Goal: Task Accomplishment & Management: Manage account settings

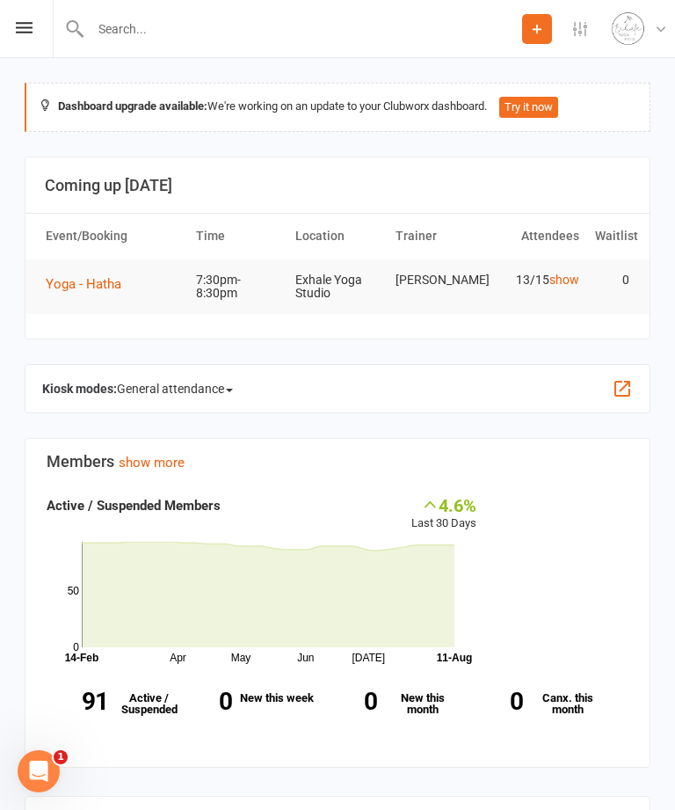
click at [22, 22] on icon at bounding box center [24, 27] width 17 height 11
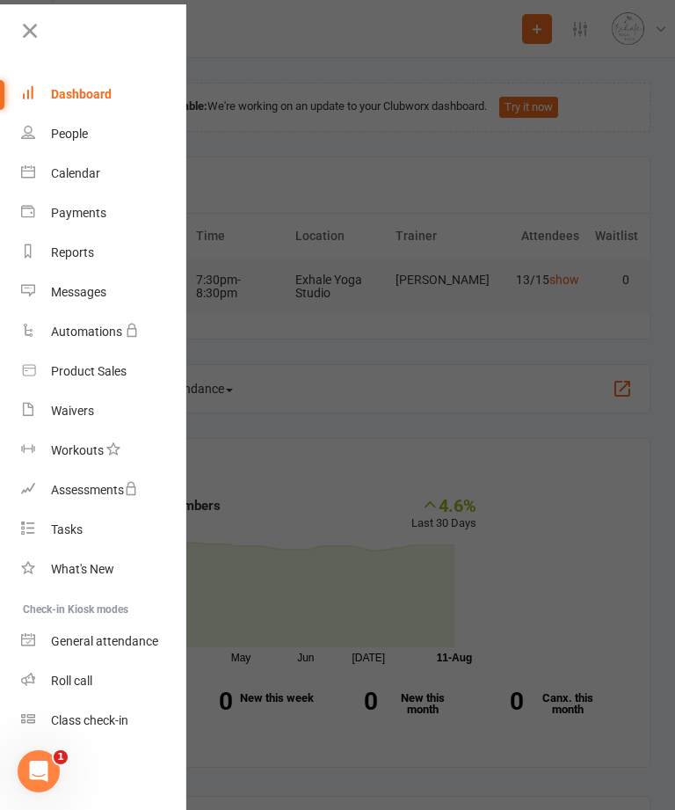
click at [86, 185] on link "Calendar" at bounding box center [104, 174] width 166 height 40
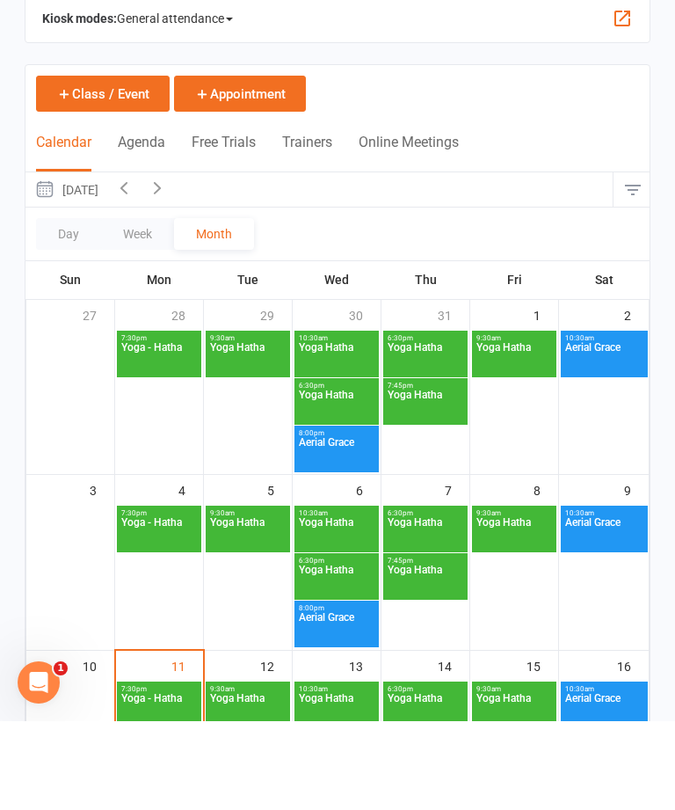
scroll to position [91, 0]
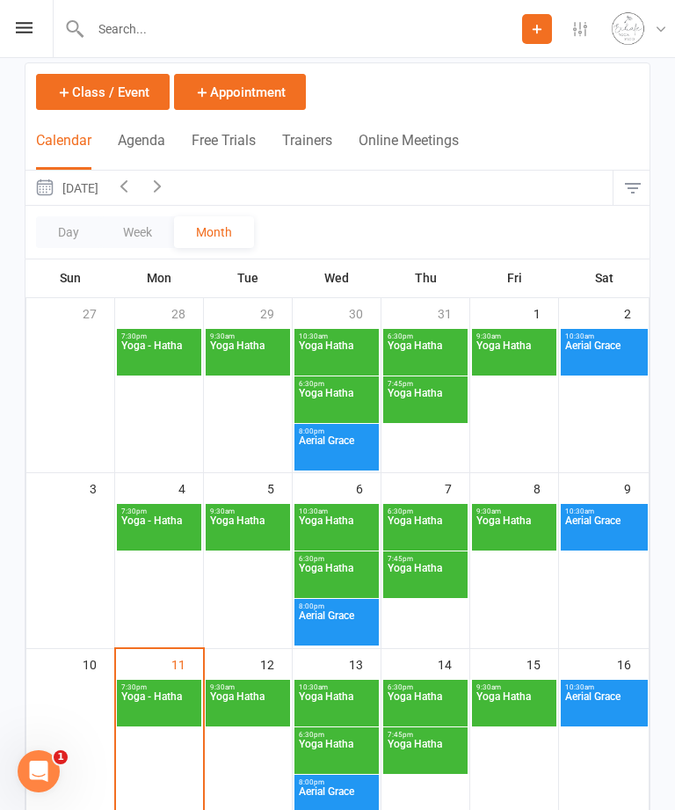
click at [163, 705] on span "Yoga - Hatha" at bounding box center [158, 707] width 77 height 32
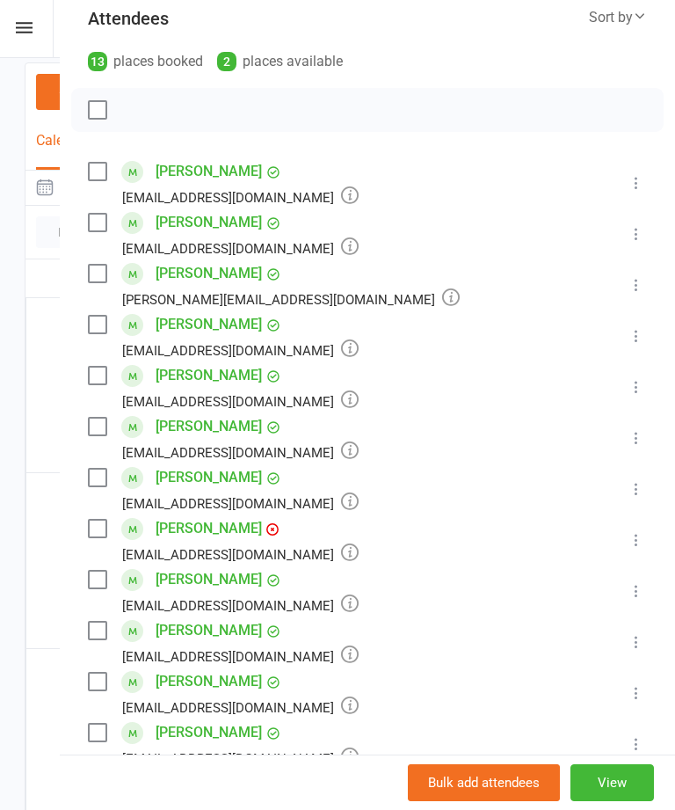
scroll to position [283, 0]
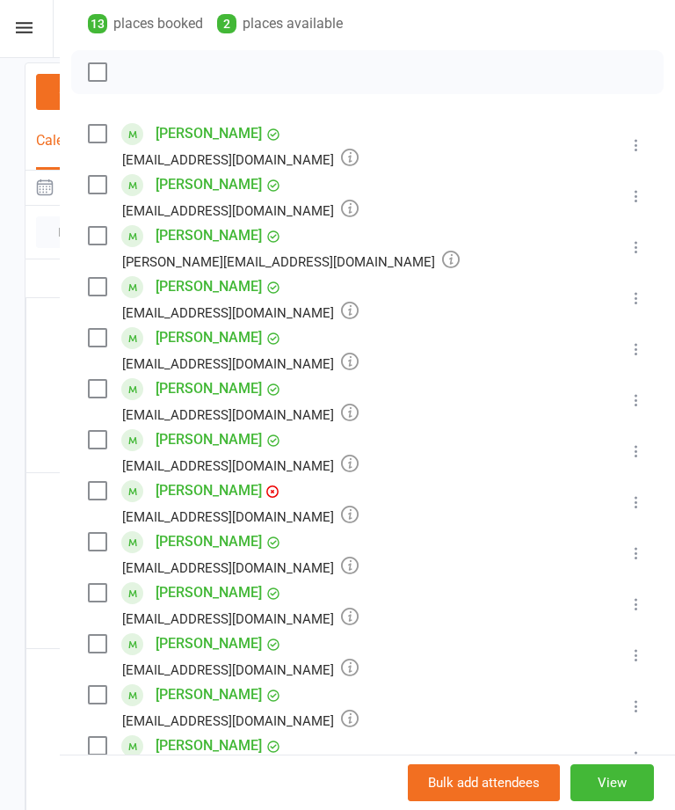
click at [214, 495] on link "[PERSON_NAME]" at bounding box center [209, 490] width 106 height 28
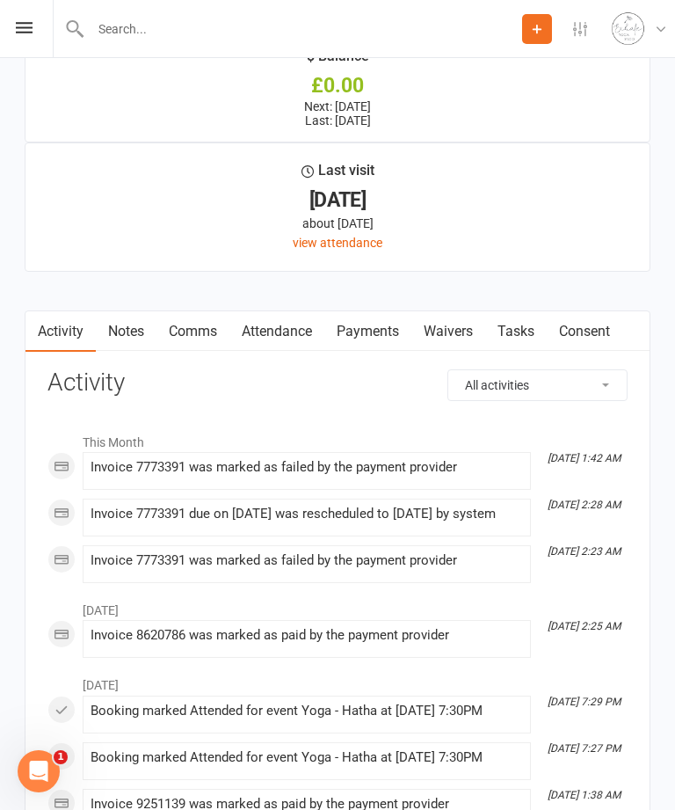
scroll to position [1662, 0]
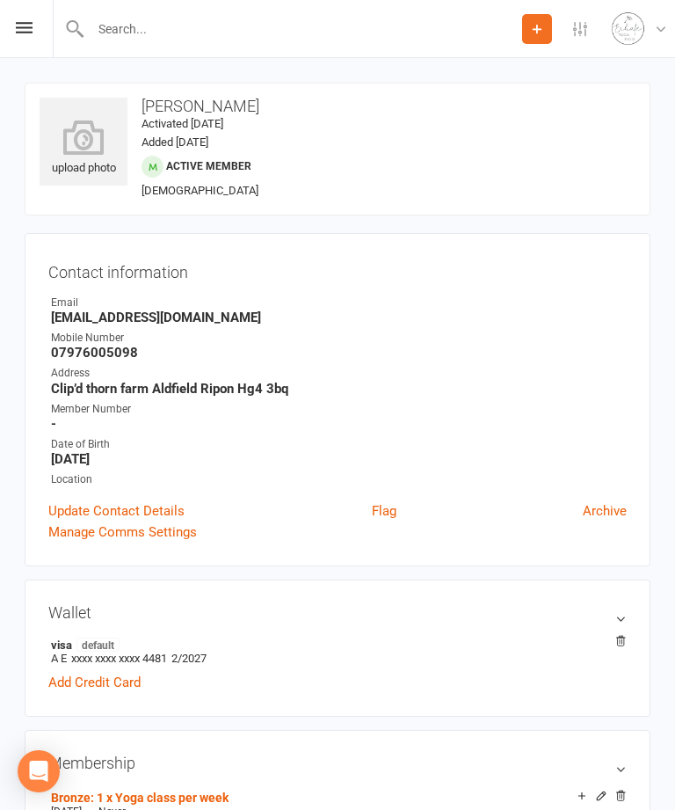
scroll to position [1434, 0]
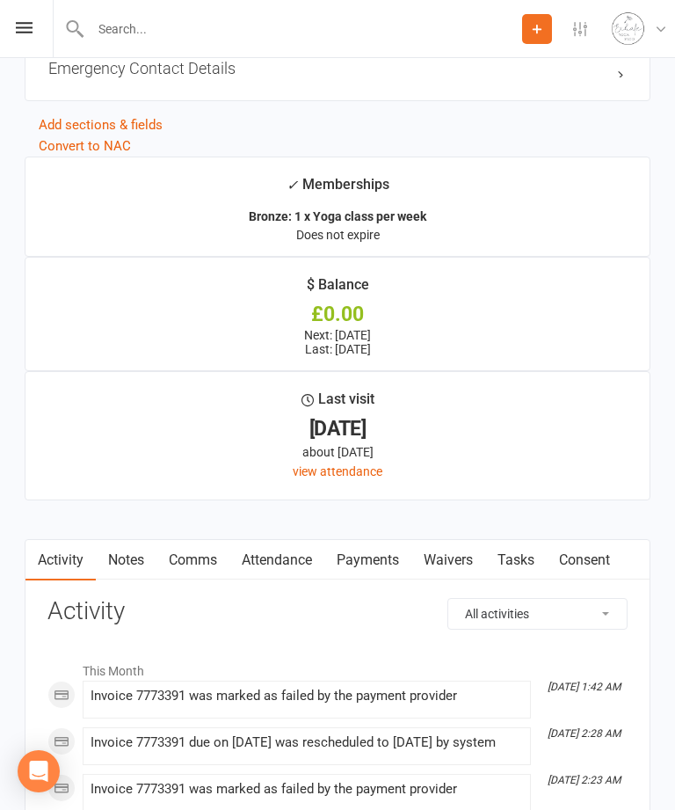
click at [374, 567] on link "Payments" at bounding box center [367, 560] width 87 height 40
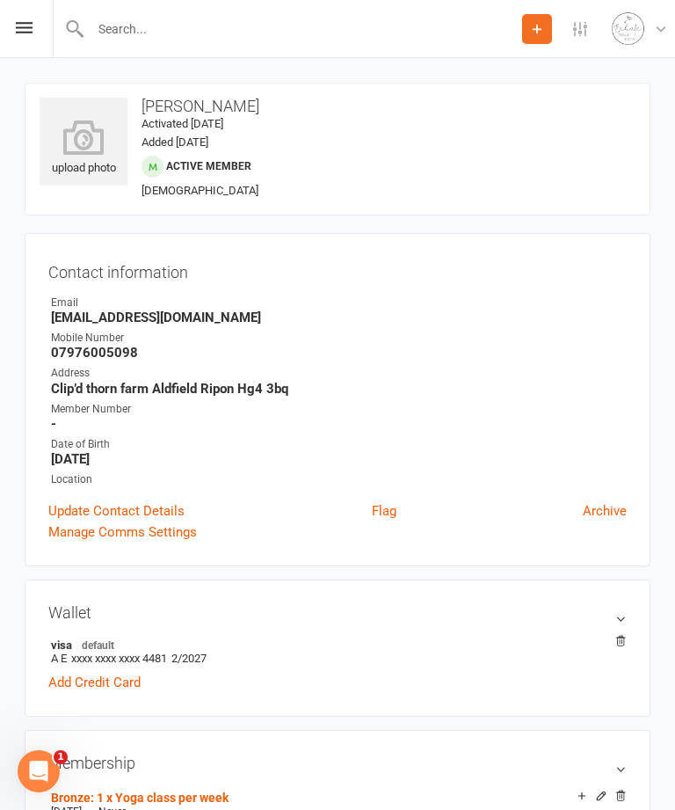
click at [10, 27] on div "Prospect Member Non-attending contact Class / event Appointment Task Membership…" at bounding box center [337, 29] width 675 height 58
click at [16, 14] on div "Prospect Member Non-attending contact Class / event Appointment Task Membership…" at bounding box center [337, 29] width 675 height 58
click at [18, 27] on icon at bounding box center [24, 27] width 17 height 11
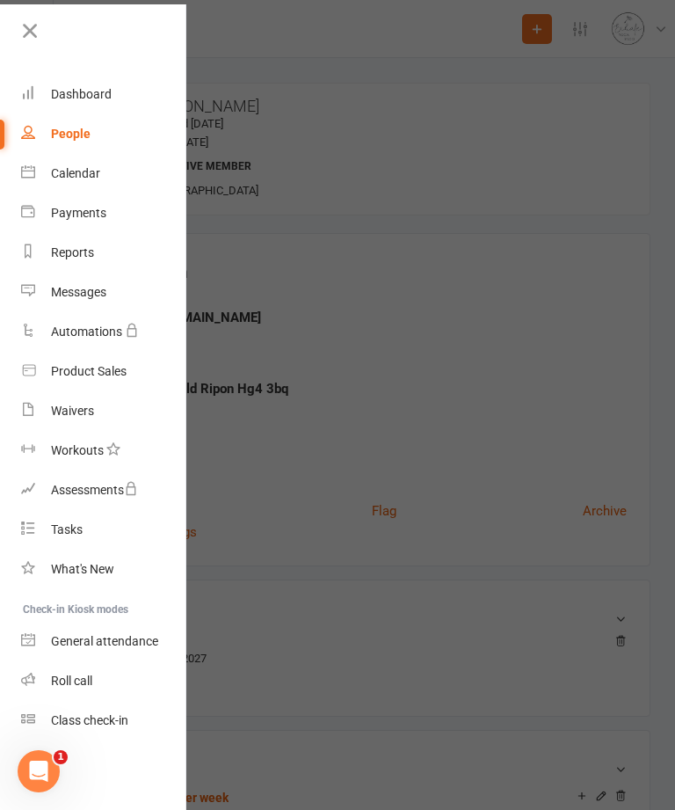
click at [104, 179] on link "Calendar" at bounding box center [104, 174] width 166 height 40
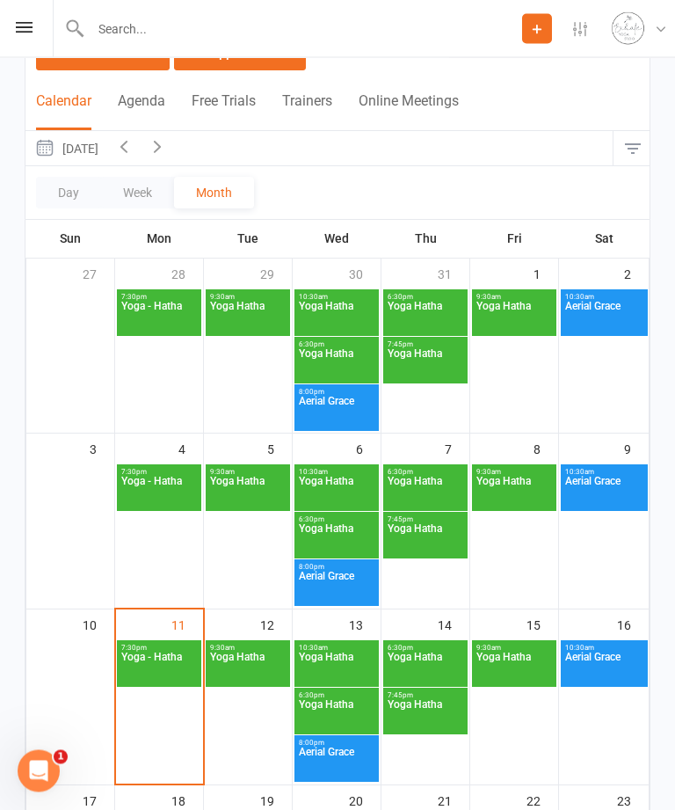
scroll to position [163, 0]
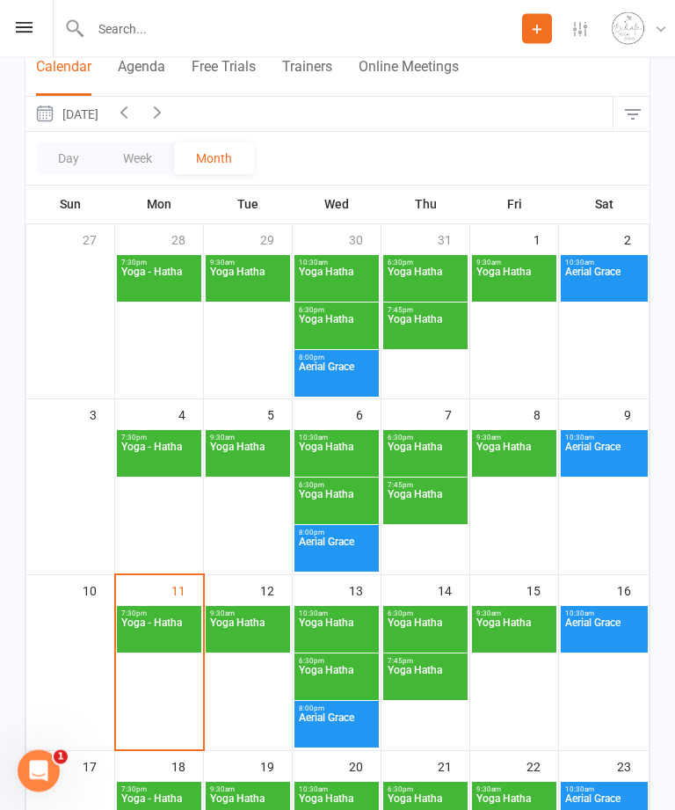
click at [157, 634] on span "Yoga - Hatha" at bounding box center [158, 634] width 77 height 32
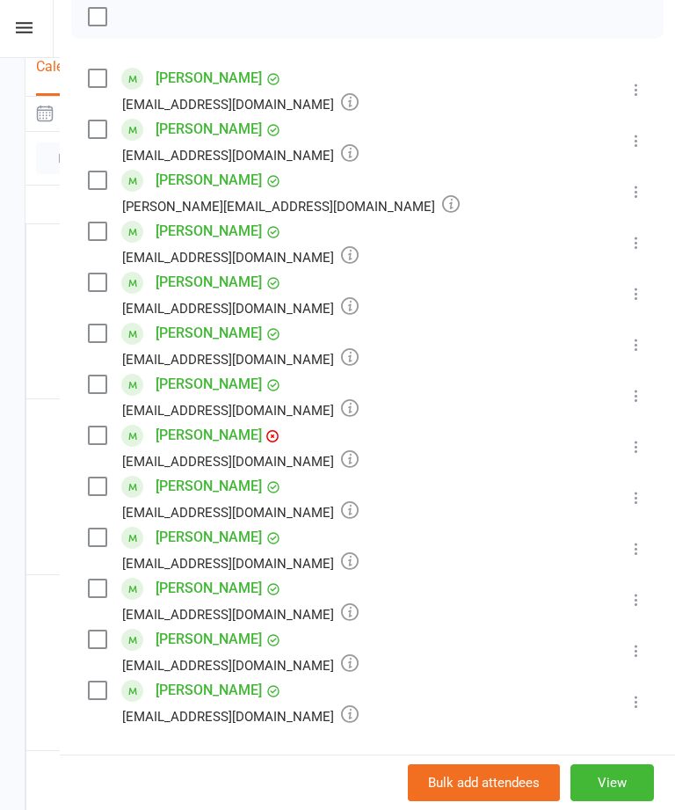
scroll to position [332, 0]
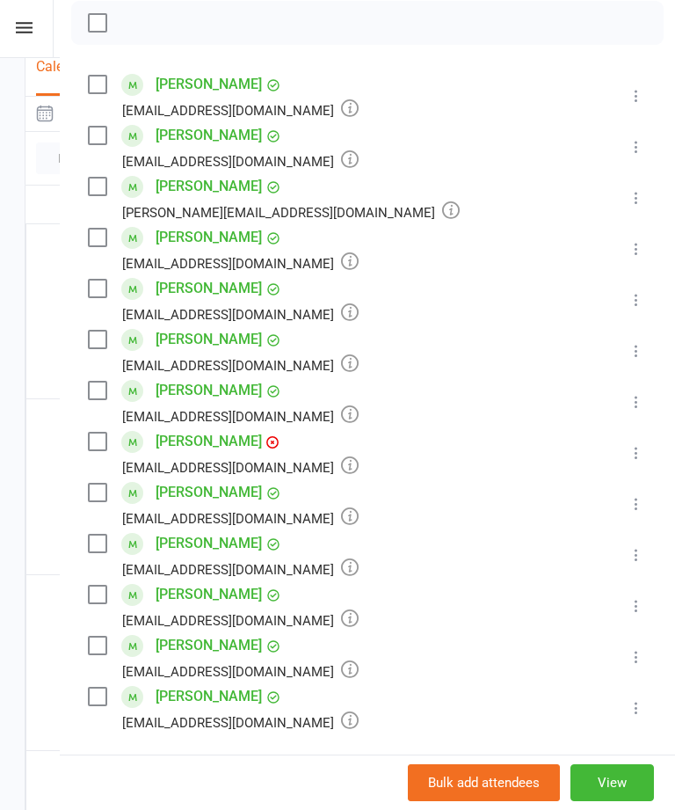
click at [635, 664] on icon at bounding box center [637, 657] width 18 height 18
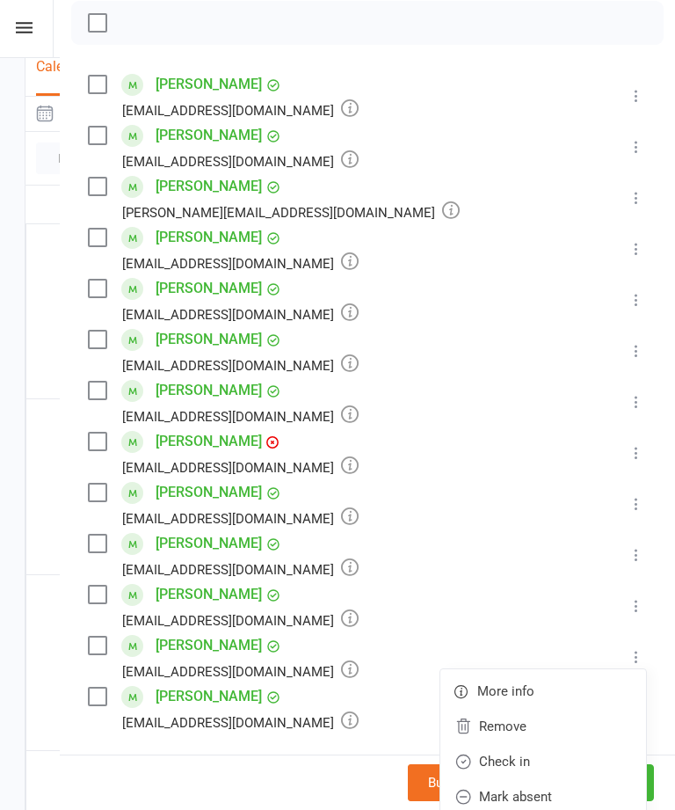
click at [520, 737] on link "Remove" at bounding box center [543, 725] width 206 height 35
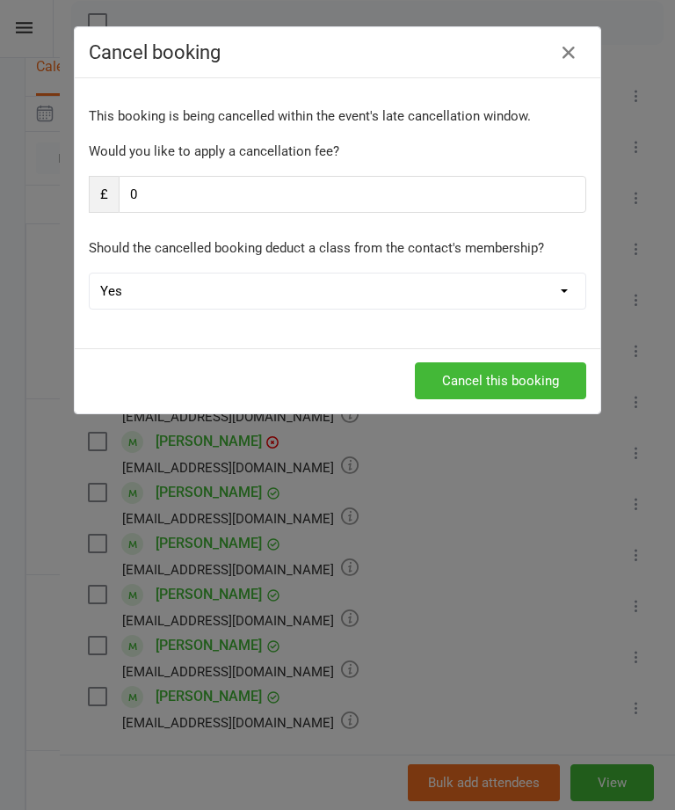
scroll to position [163, 0]
click at [539, 385] on button "Cancel this booking" at bounding box center [500, 380] width 171 height 37
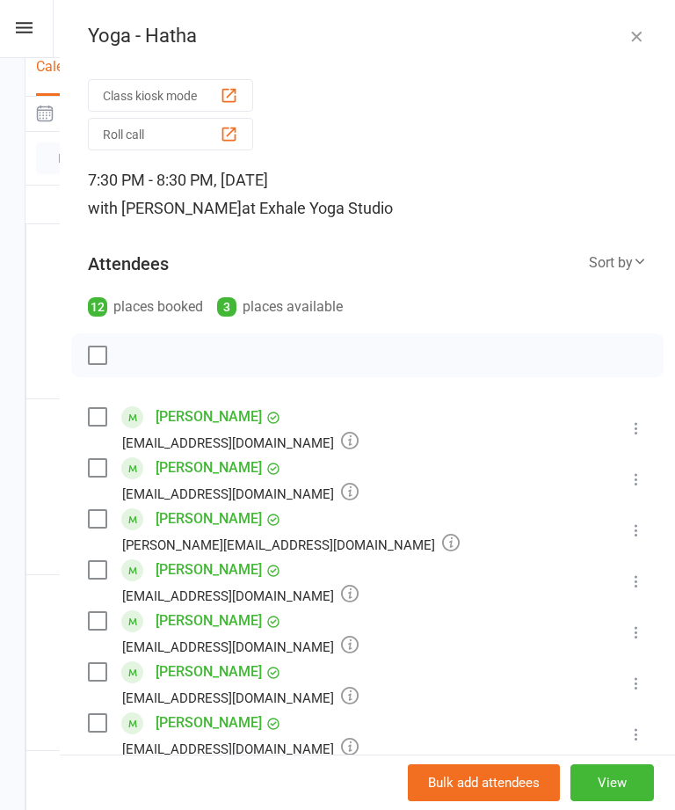
scroll to position [0, 0]
click at [228, 86] on div "button" at bounding box center [229, 95] width 18 height 18
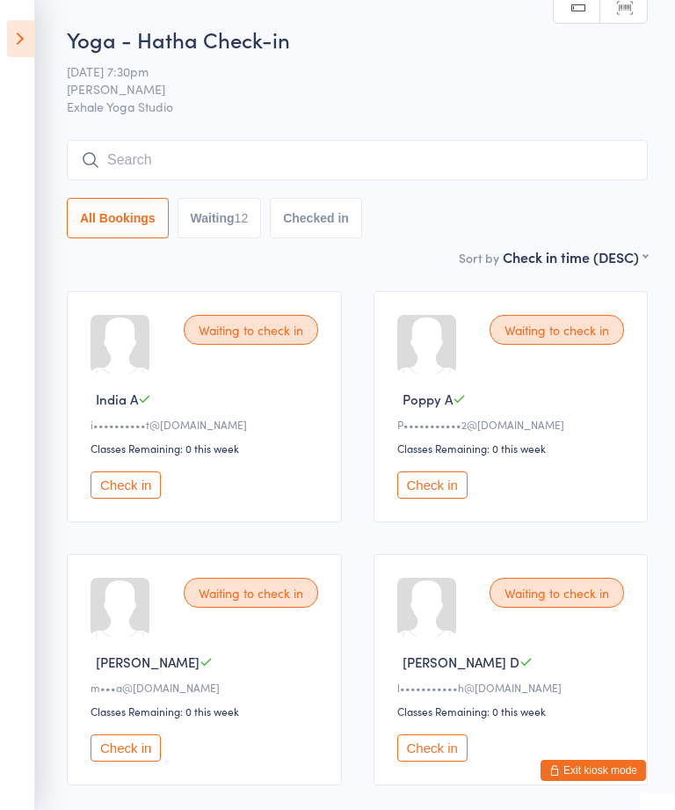
click at [120, 489] on button "Check in" at bounding box center [126, 484] width 70 height 27
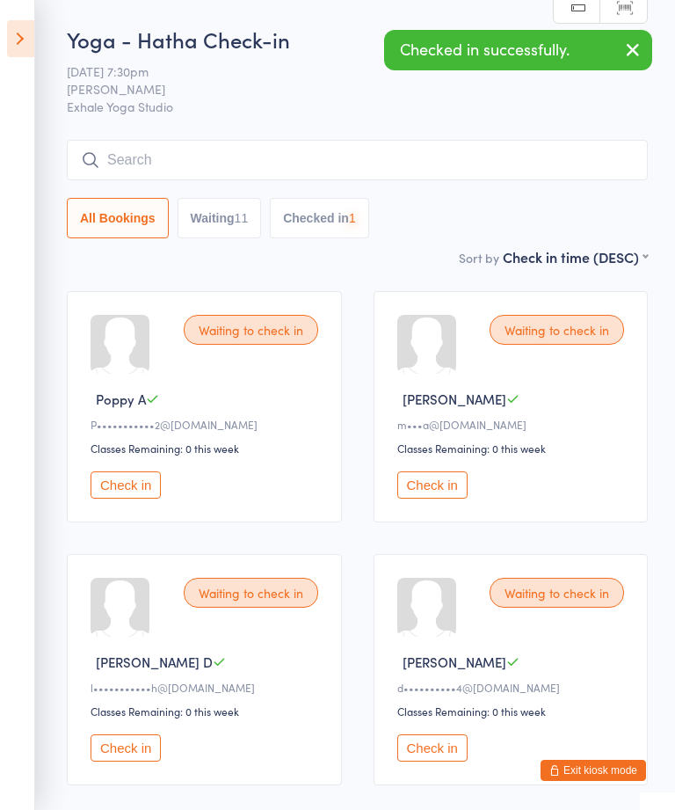
click at [128, 489] on button "Check in" at bounding box center [126, 484] width 70 height 27
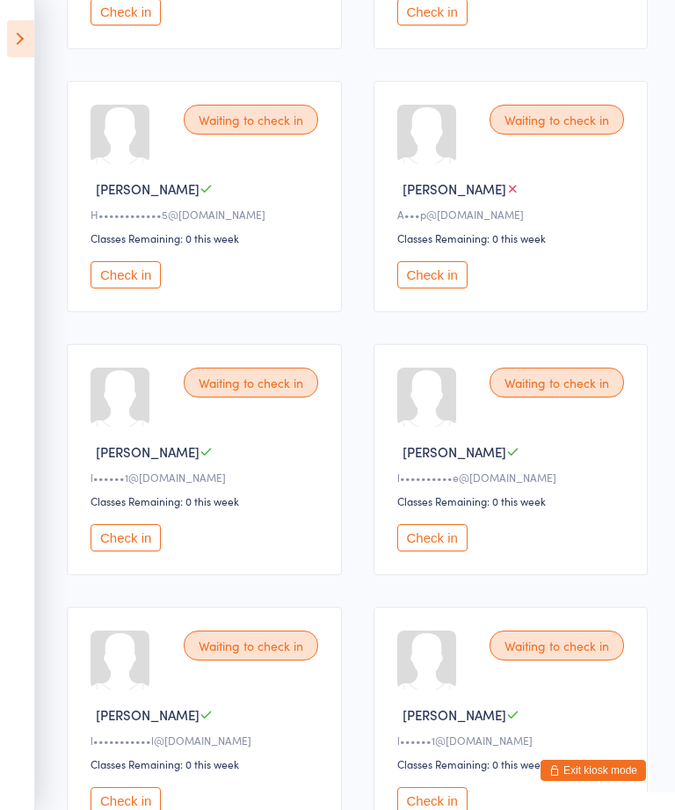
scroll to position [737, 0]
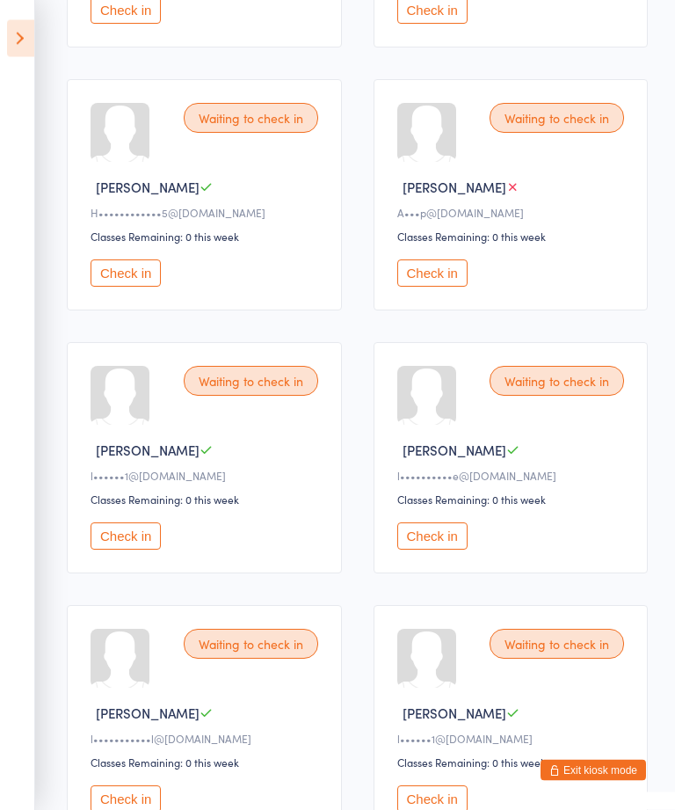
click at [431, 550] on button "Check in" at bounding box center [432, 536] width 70 height 27
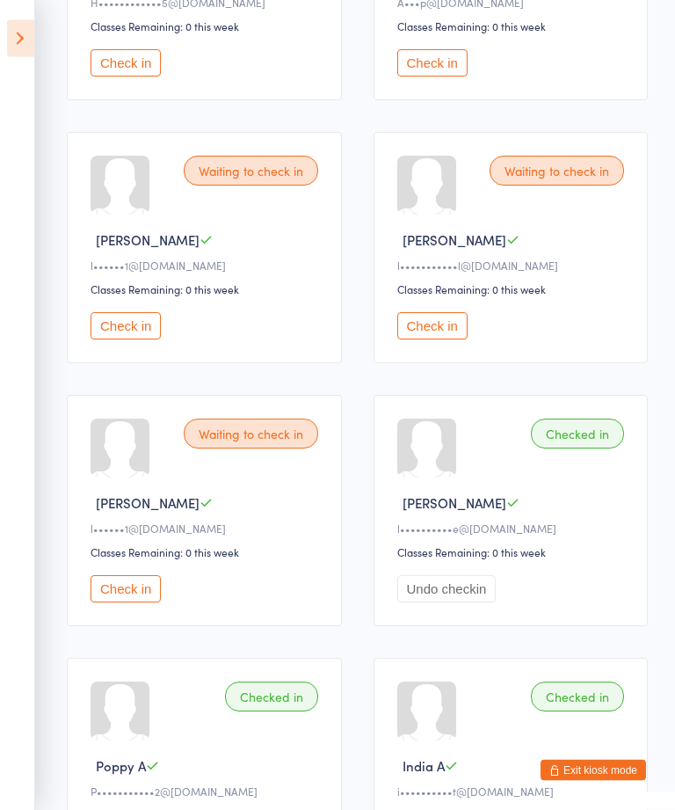
click at [436, 340] on button "Check in" at bounding box center [432, 326] width 70 height 27
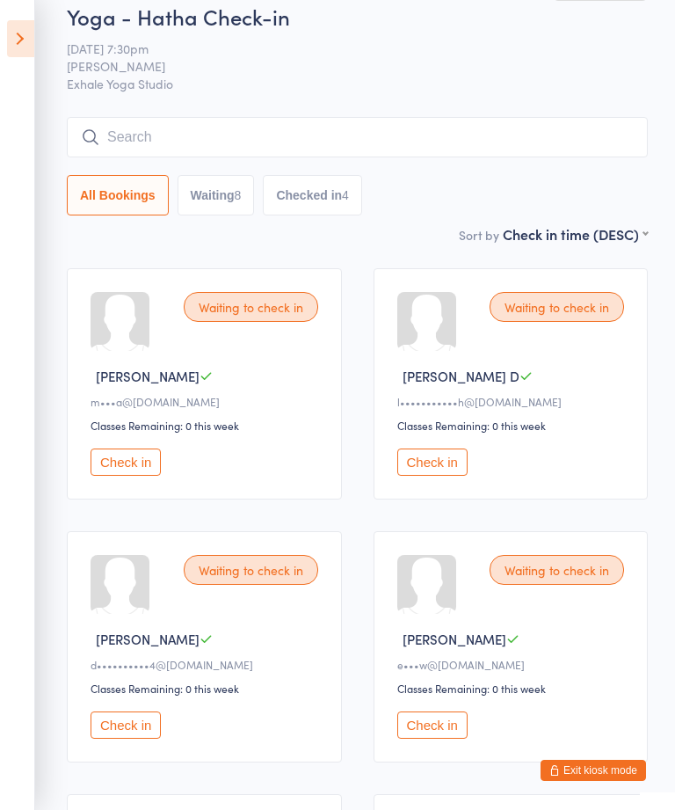
scroll to position [0, 0]
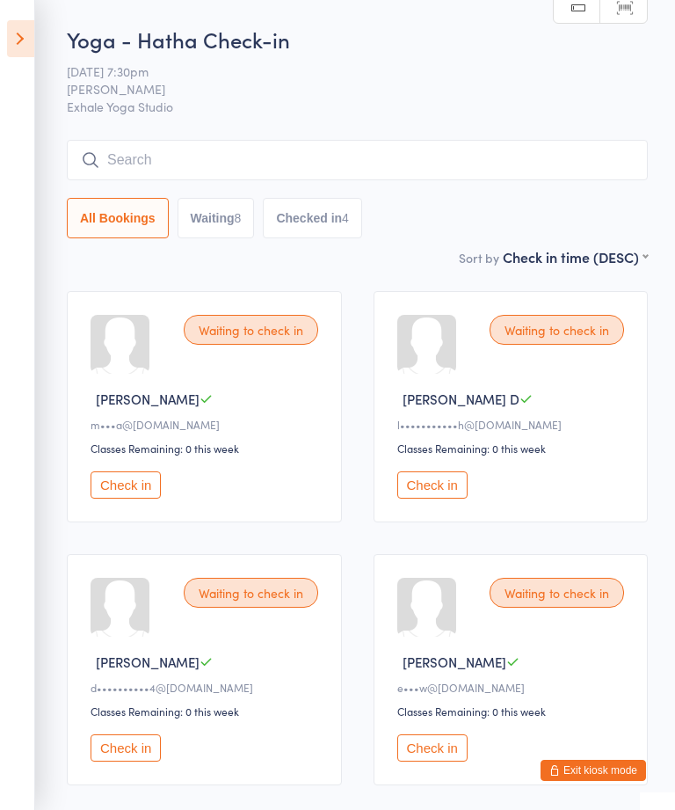
click at [594, 769] on button "Exit kiosk mode" at bounding box center [593, 769] width 105 height 21
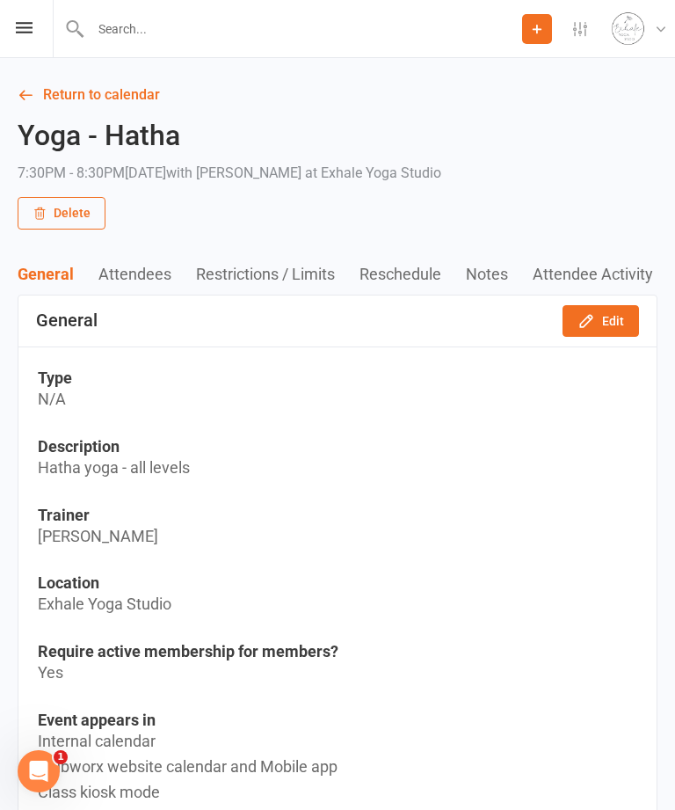
click at [225, 39] on input "text" at bounding box center [303, 29] width 437 height 25
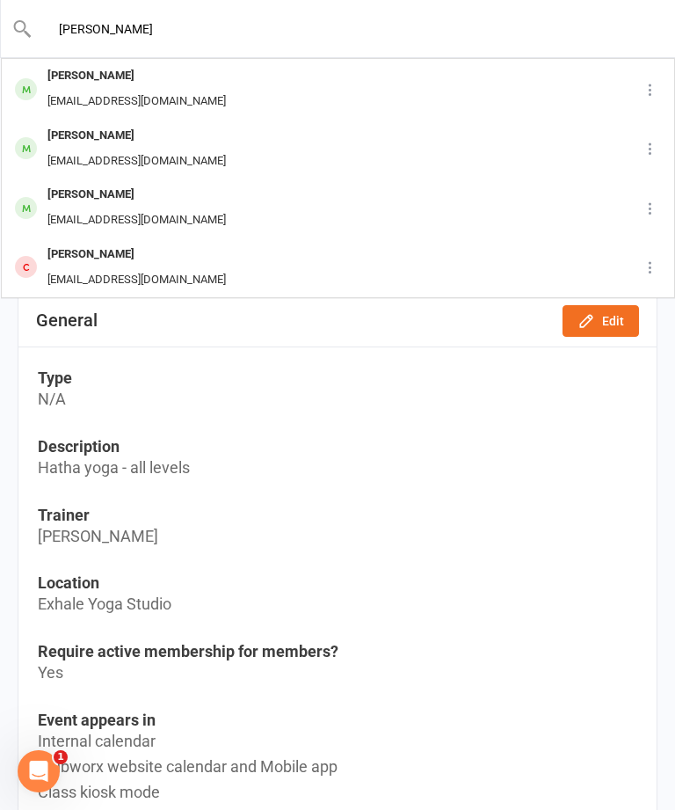
type input "Ellie"
click at [271, 370] on td "Type" at bounding box center [337, 377] width 599 height 18
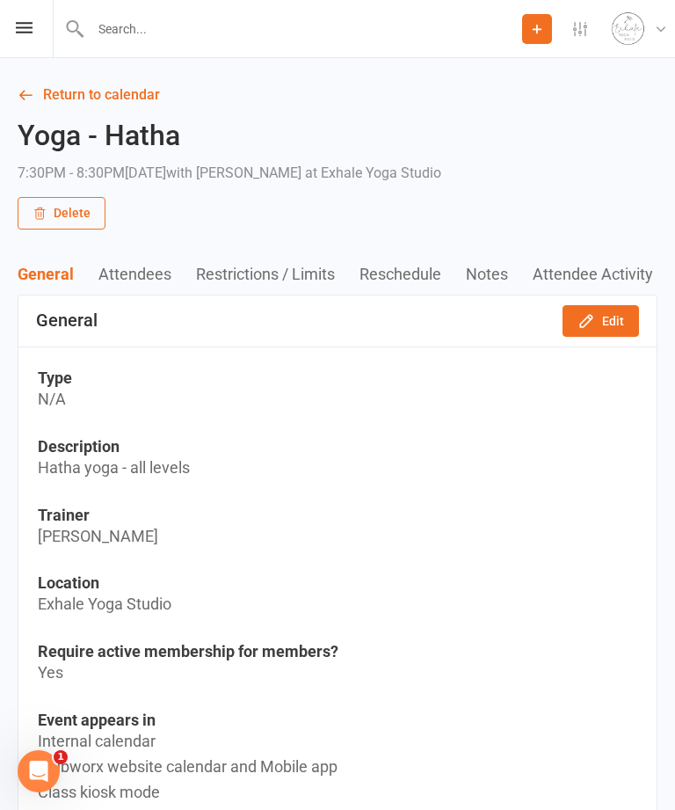
click at [97, 83] on link "Return to calendar" at bounding box center [338, 95] width 640 height 25
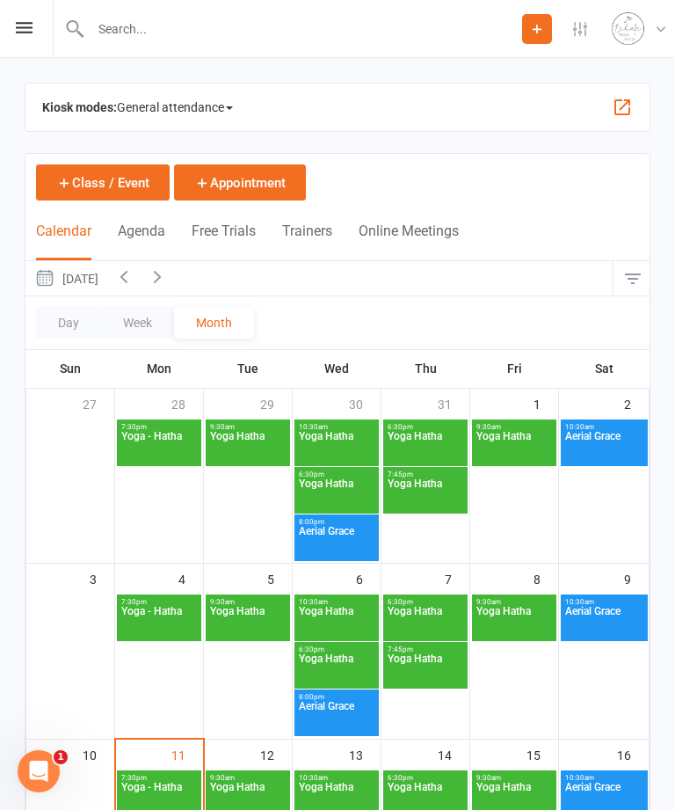
click at [160, 771] on div "11" at bounding box center [159, 826] width 87 height 174
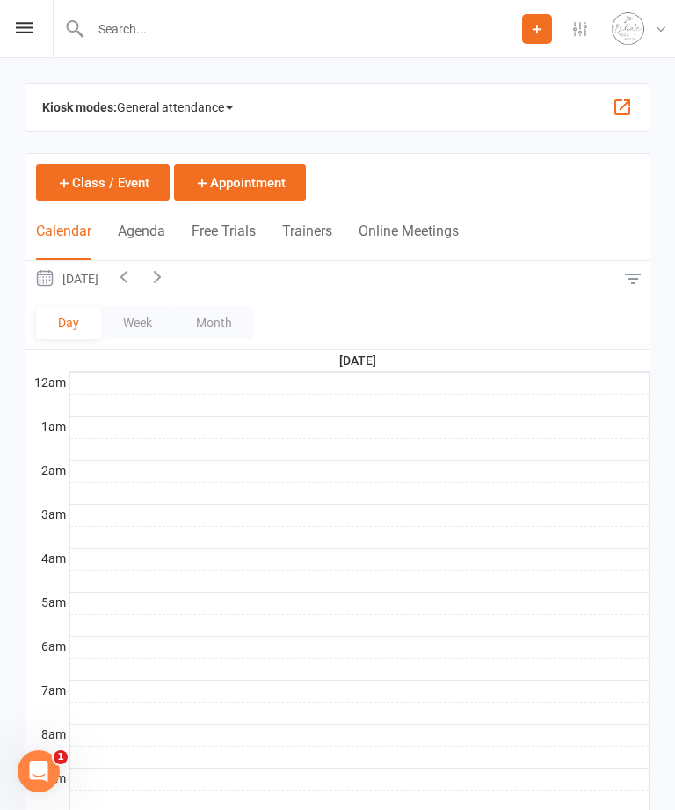
click at [226, 326] on button "Month" at bounding box center [214, 323] width 80 height 32
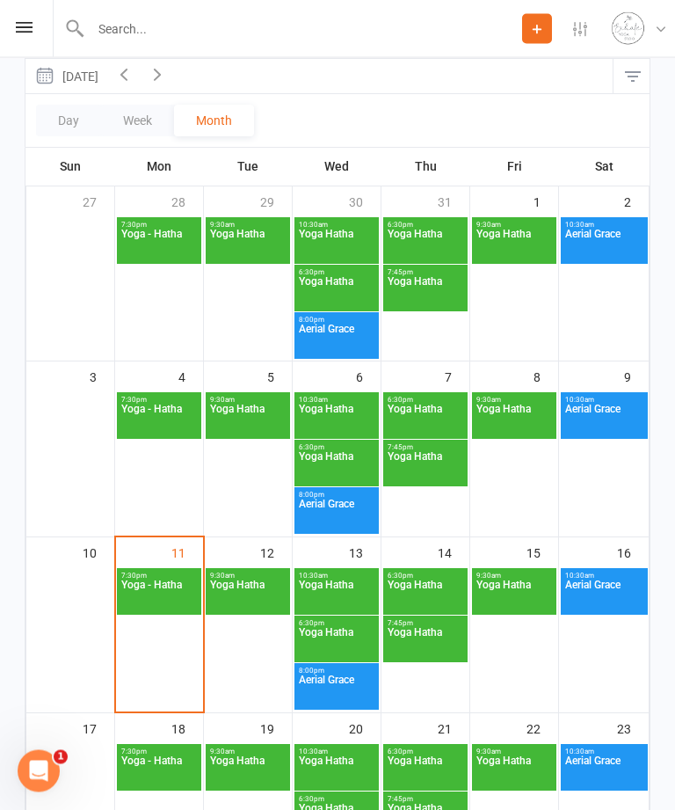
click at [171, 587] on span "Yoga - Hatha" at bounding box center [158, 596] width 77 height 32
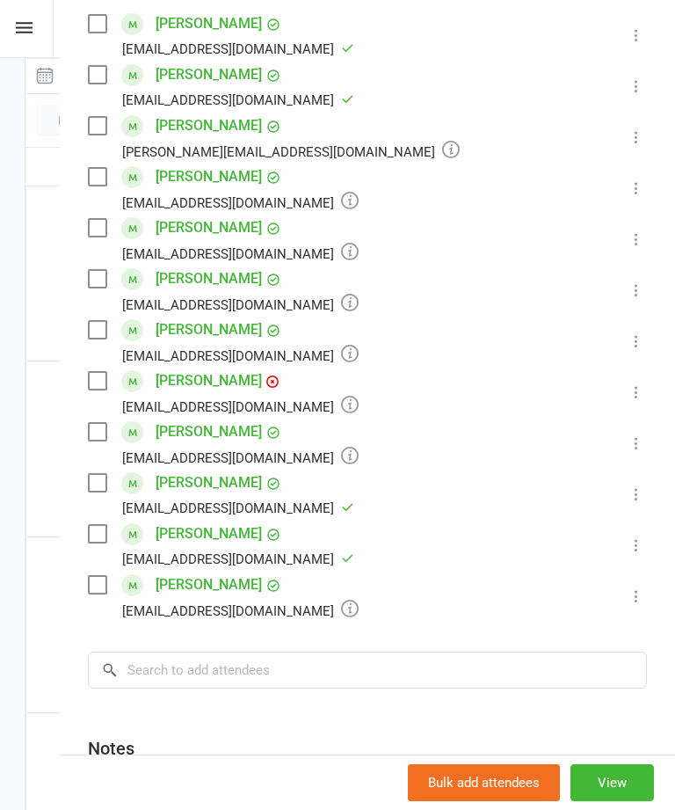
scroll to position [469, 0]
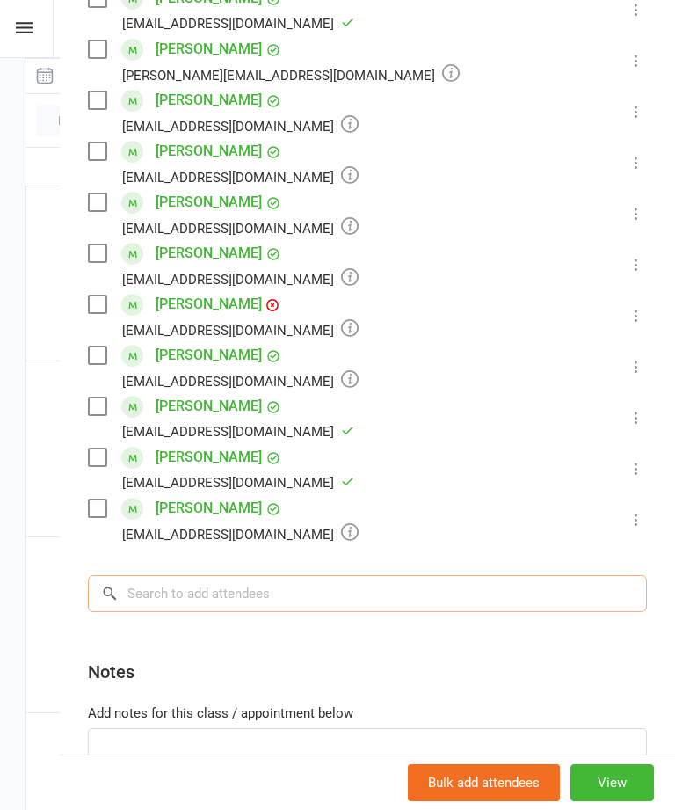
click at [253, 602] on input "search" at bounding box center [367, 593] width 559 height 37
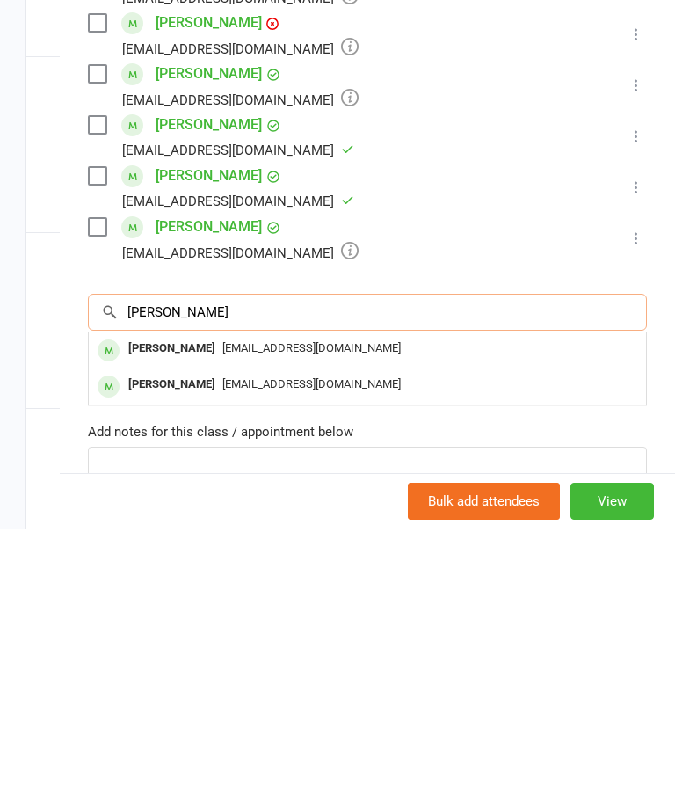
type input "Ellie"
click at [222, 622] on span "eleanorscatchard@aol.com" at bounding box center [311, 628] width 178 height 13
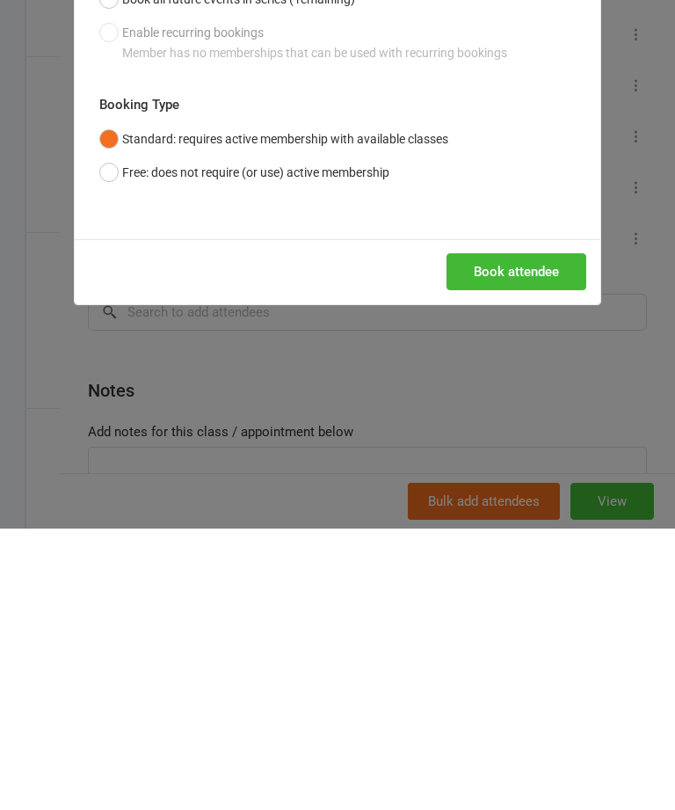
scroll to position [507, 0]
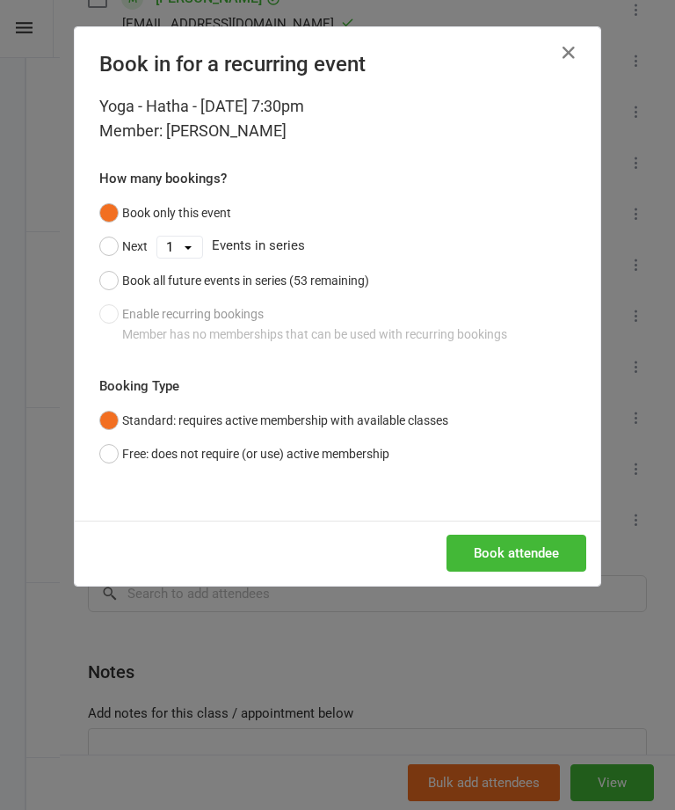
click at [105, 282] on button "Book all future events in series (53 remaining)" at bounding box center [234, 280] width 270 height 33
click at [520, 543] on button "Book attendee" at bounding box center [516, 552] width 140 height 37
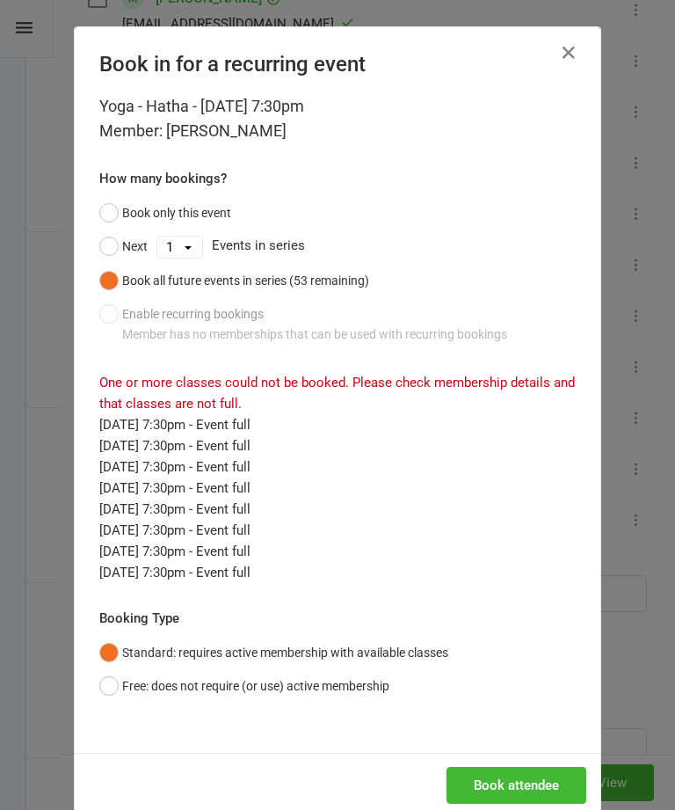
click at [500, 773] on button "Book attendee" at bounding box center [516, 784] width 140 height 37
click at [105, 692] on button "Free: does not require (or use) active membership" at bounding box center [244, 685] width 290 height 33
click at [519, 774] on button "Book attendee" at bounding box center [516, 784] width 140 height 37
click at [568, 47] on icon "button" at bounding box center [568, 52] width 21 height 21
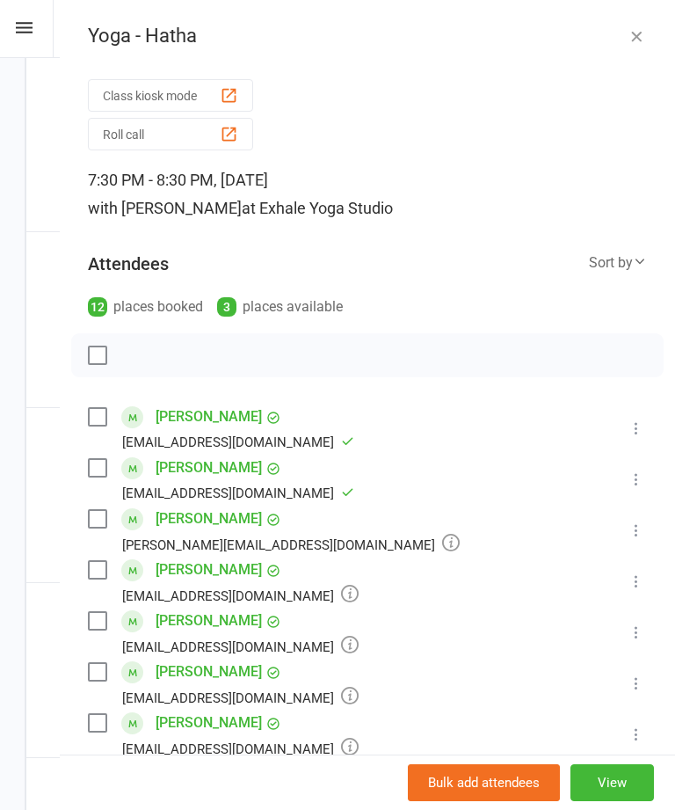
scroll to position [0, 0]
click at [221, 95] on div "button" at bounding box center [229, 95] width 18 height 18
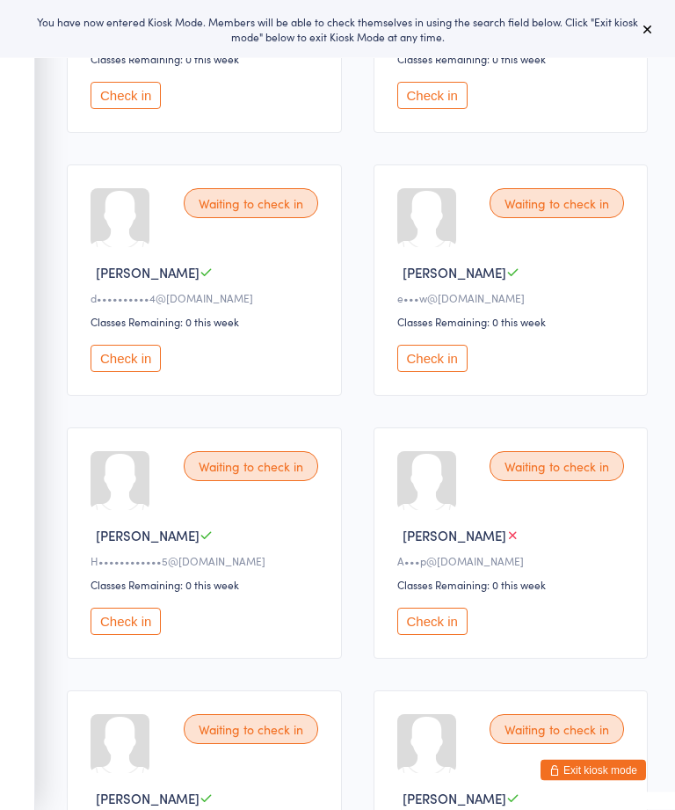
scroll to position [389, 0]
click at [102, 367] on button "Check in" at bounding box center [126, 358] width 70 height 27
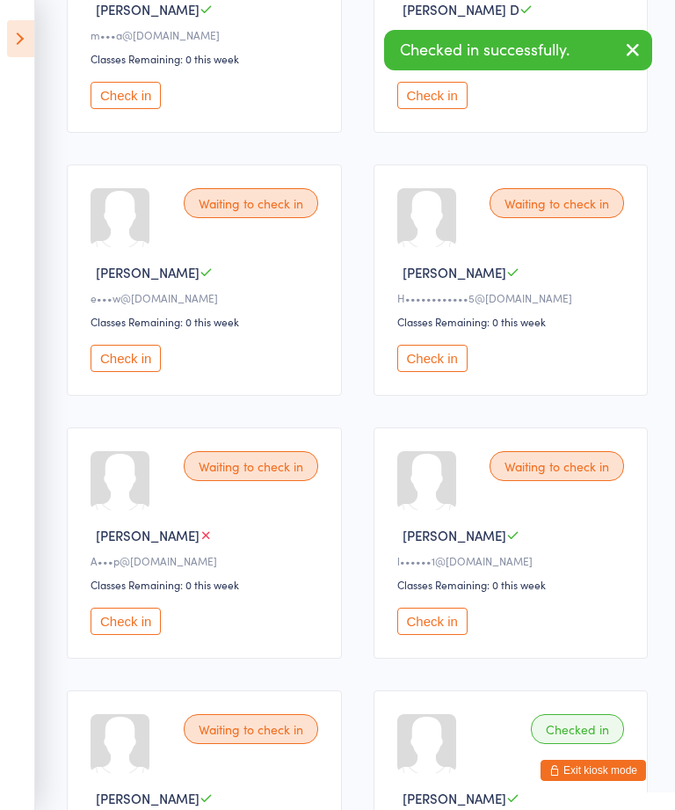
click at [438, 635] on button "Check in" at bounding box center [432, 620] width 70 height 27
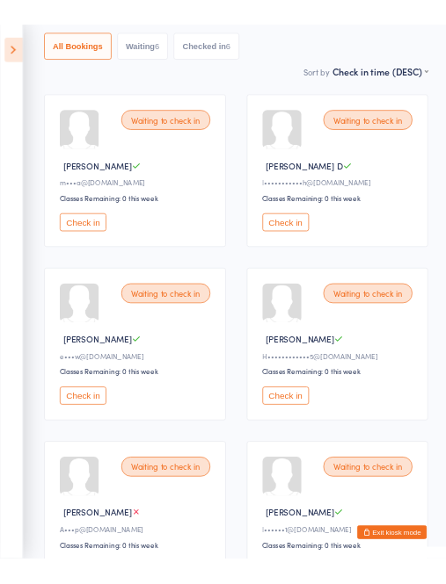
scroll to position [689, 0]
